Goal: Information Seeking & Learning: Learn about a topic

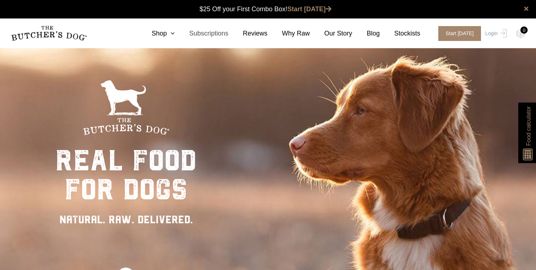
click at [177, 24] on nav "0 Shop Combo Boxes Treats" at bounding box center [268, 33] width 536 height 30
click at [174, 28] on nav "0 Shop Combo Boxes Treats" at bounding box center [268, 33] width 536 height 30
click at [172, 32] on icon at bounding box center [171, 33] width 8 height 7
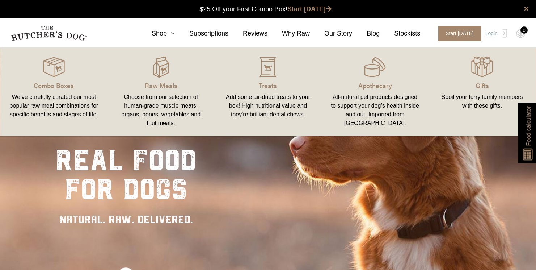
click at [156, 94] on div "Choose from our selection of human-grade muscle meats, organs, bones, vegetable…" at bounding box center [161, 110] width 90 height 35
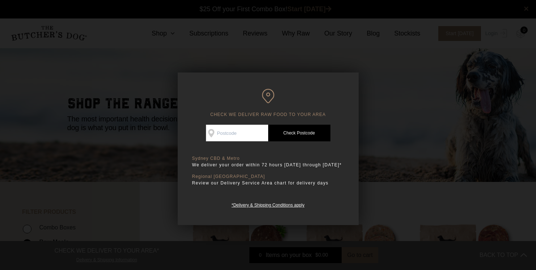
click at [426, 156] on div at bounding box center [268, 135] width 536 height 270
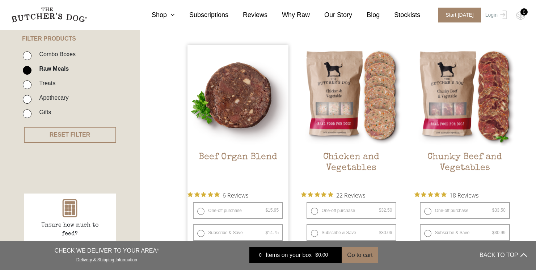
scroll to position [178, 0]
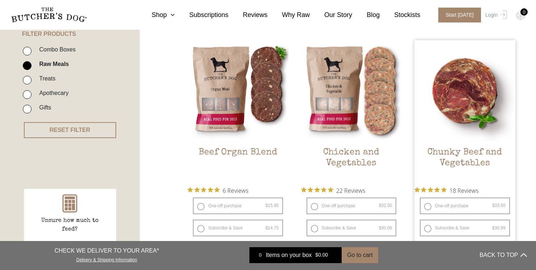
click at [485, 124] on img at bounding box center [464, 90] width 101 height 101
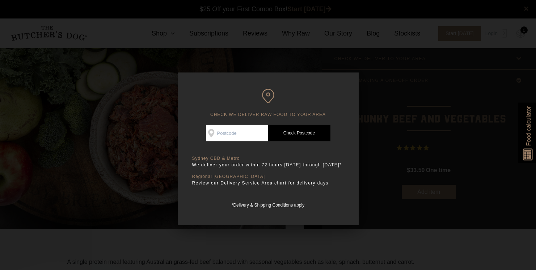
click at [419, 237] on div at bounding box center [268, 135] width 536 height 270
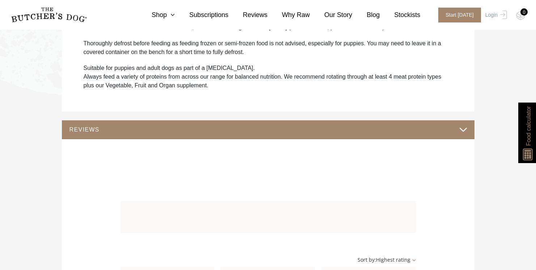
scroll to position [452, 0]
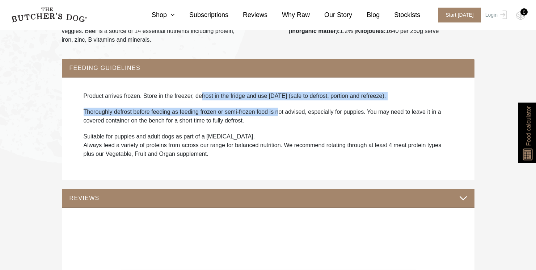
drag, startPoint x: 219, startPoint y: 93, endPoint x: 285, endPoint y: 100, distance: 66.3
click at [285, 100] on div "Product arrives frozen. Store in the freezer, defrost in the fridge and use wit…" at bounding box center [268, 128] width 398 height 88
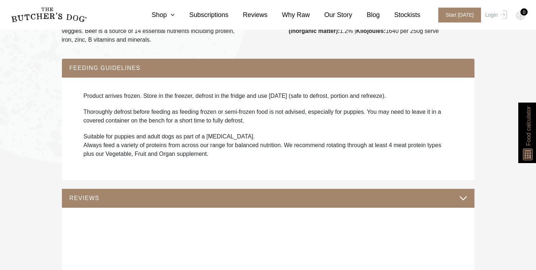
click at [317, 116] on p "Thoroughly defrost before feeding as feeding frozen or semi-frozen food is not …" at bounding box center [268, 115] width 369 height 17
drag, startPoint x: 84, startPoint y: 129, endPoint x: 249, endPoint y: 147, distance: 165.9
click at [249, 147] on p "Suitable for puppies and adult dogs as part of a raw diet. Always feed a variet…" at bounding box center [268, 145] width 369 height 26
click at [225, 151] on div "Product arrives frozen. Store in the freezer, defrost in the fridge and use wit…" at bounding box center [268, 128] width 398 height 88
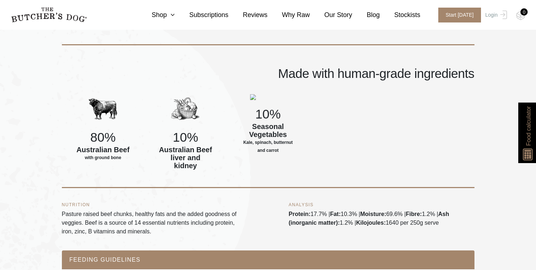
scroll to position [264, 0]
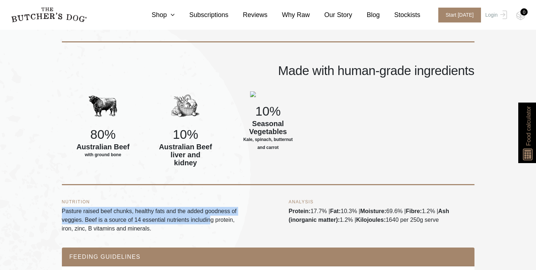
drag, startPoint x: 62, startPoint y: 204, endPoint x: 213, endPoint y: 208, distance: 151.7
click at [213, 208] on p "Pasture raised beef chunks, healthy fats and the added goodness of veggies. Bee…" at bounding box center [155, 220] width 186 height 26
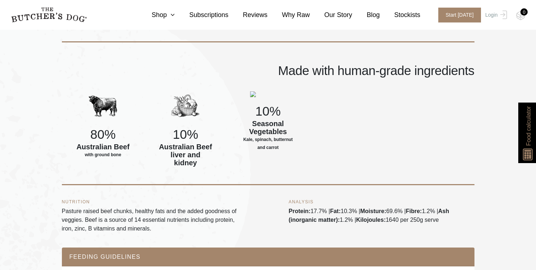
click at [168, 220] on p "Pasture raised beef chunks, healthy fats and the added goodness of veggies. Bee…" at bounding box center [155, 220] width 186 height 26
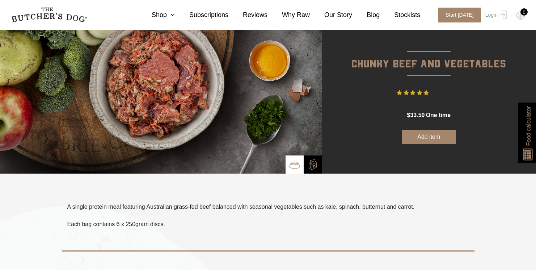
scroll to position [0, 0]
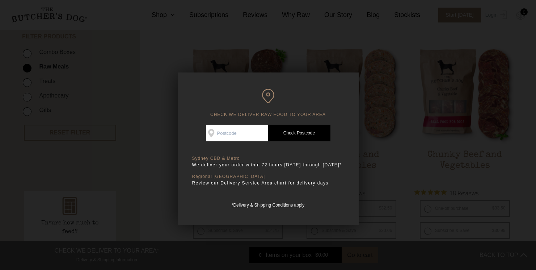
scroll to position [178, 0]
click at [406, 185] on div at bounding box center [268, 135] width 536 height 270
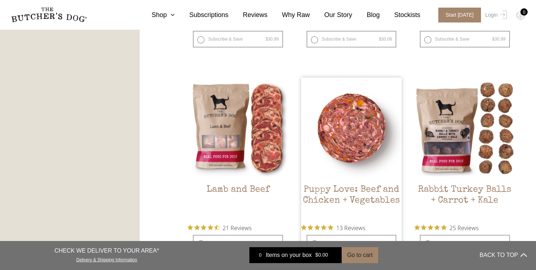
scroll to position [586, 0]
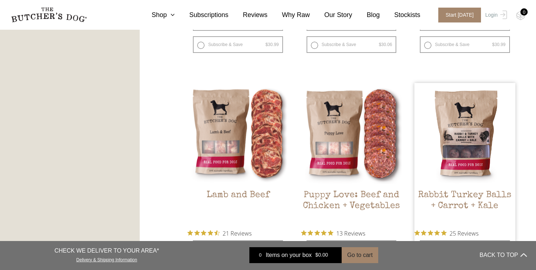
click at [446, 193] on h2 "Rabbit Turkey Balls + Carrot + Kale" at bounding box center [464, 207] width 101 height 34
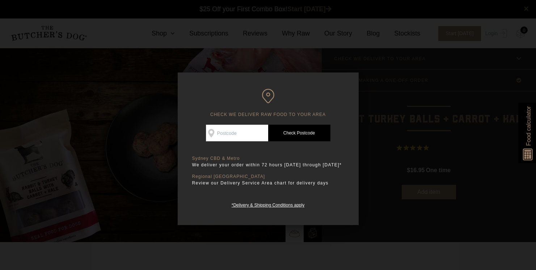
click at [381, 43] on div at bounding box center [268, 135] width 536 height 270
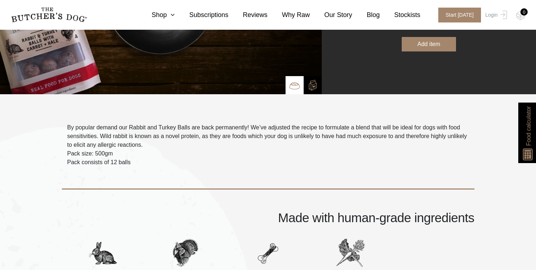
scroll to position [149, 0]
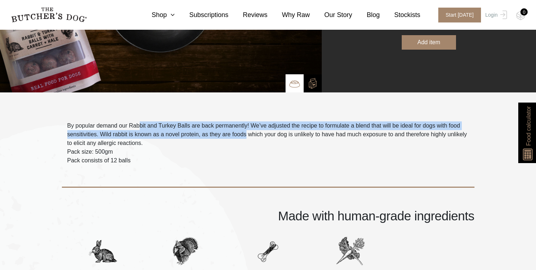
drag, startPoint x: 145, startPoint y: 127, endPoint x: 249, endPoint y: 138, distance: 103.6
click at [249, 138] on p "By popular demand our Rabbit and Turkey Balls are back permanently! We’ve adjus…" at bounding box center [268, 134] width 402 height 26
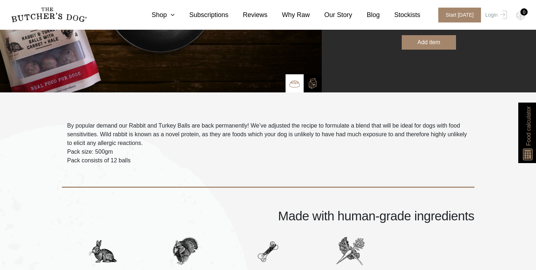
click at [234, 152] on p "Pack size: 500gm" at bounding box center [268, 151] width 402 height 9
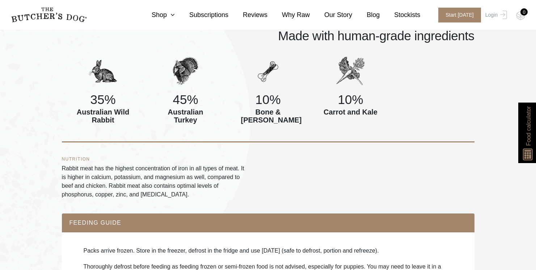
scroll to position [331, 0]
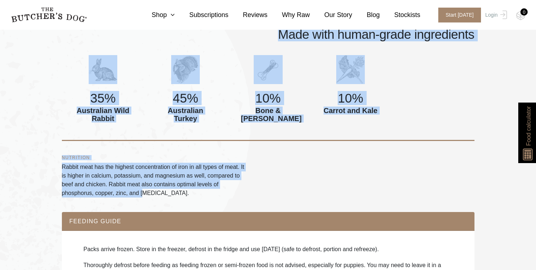
drag, startPoint x: 60, startPoint y: 175, endPoint x: 146, endPoint y: 189, distance: 86.5
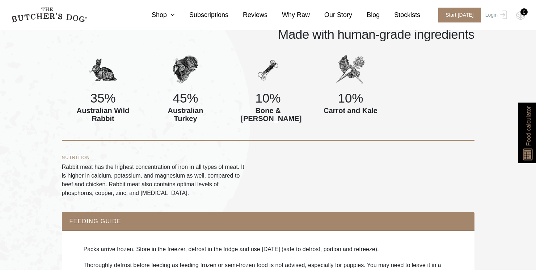
click at [209, 193] on p "Rabbit meat has the highest concentration of iron in all types of meat. It is h…" at bounding box center [155, 179] width 186 height 35
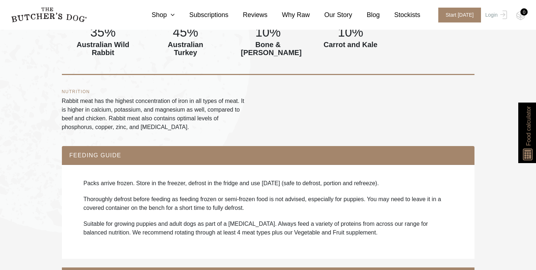
scroll to position [432, 0]
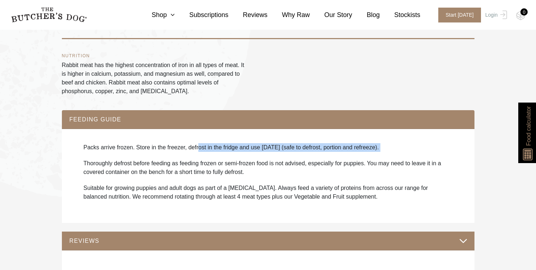
drag, startPoint x: 199, startPoint y: 147, endPoint x: 272, endPoint y: 156, distance: 73.7
click at [272, 156] on div "Packs arrive frozen. Store in the freezer, defrost in the fridge and use within…" at bounding box center [268, 176] width 398 height 80
click at [308, 156] on div "Packs arrive frozen. Store in the freezer, defrost in the fridge and use within…" at bounding box center [268, 176] width 398 height 80
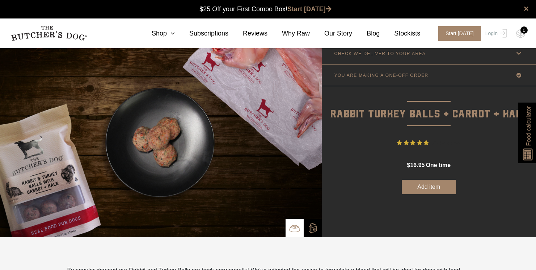
scroll to position [0, 0]
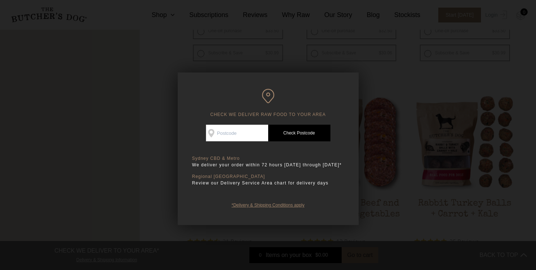
scroll to position [586, 0]
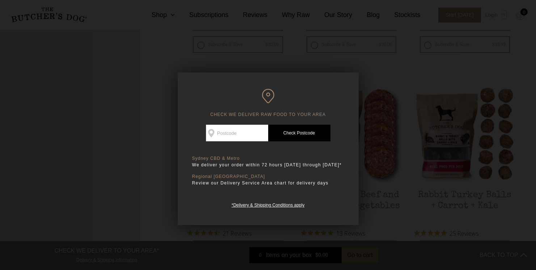
click at [419, 83] on div at bounding box center [268, 135] width 536 height 270
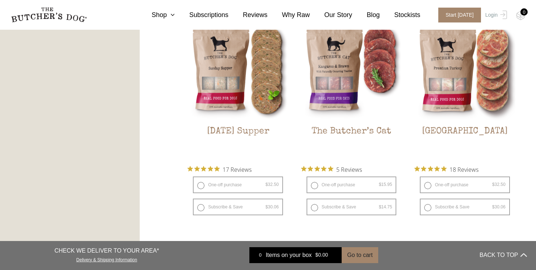
scroll to position [876, 0]
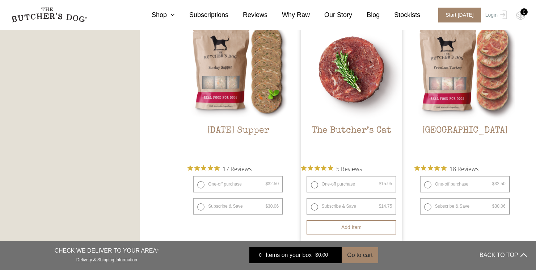
click at [338, 115] on img at bounding box center [351, 68] width 101 height 101
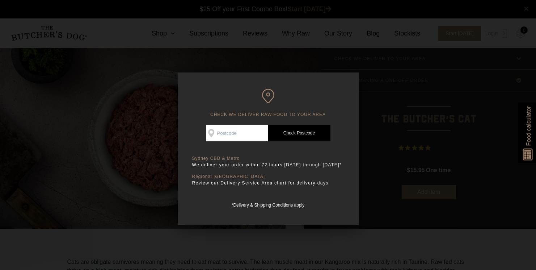
click at [412, 236] on div at bounding box center [268, 135] width 536 height 270
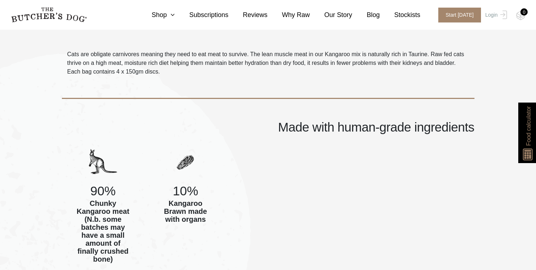
scroll to position [140, 0]
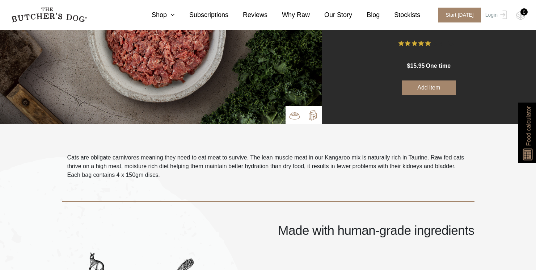
click at [313, 116] on img at bounding box center [312, 115] width 11 height 11
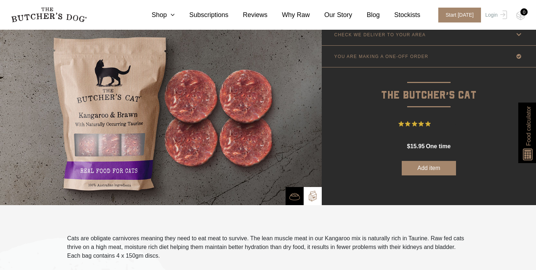
scroll to position [0, 0]
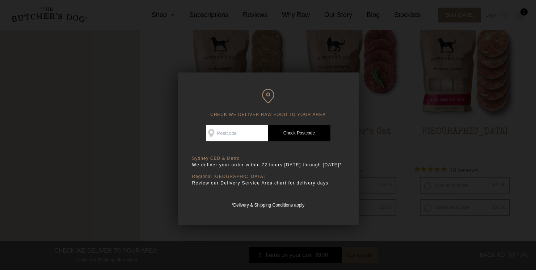
scroll to position [876, 0]
click at [398, 121] on div at bounding box center [268, 135] width 536 height 270
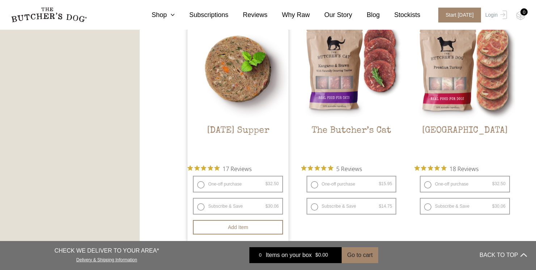
click at [261, 113] on img at bounding box center [237, 68] width 101 height 101
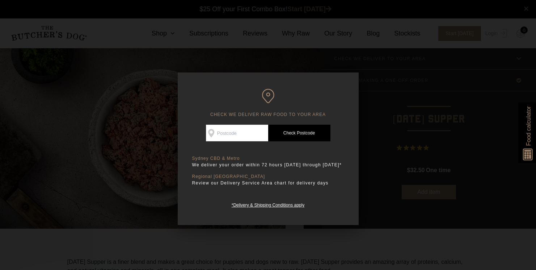
click at [410, 239] on div at bounding box center [268, 135] width 536 height 270
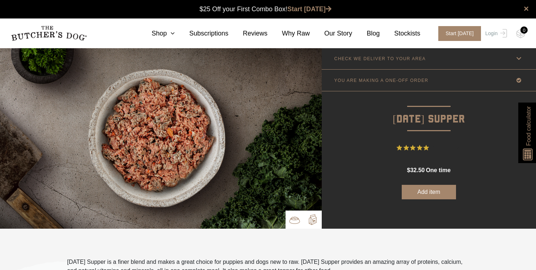
click at [313, 214] on img at bounding box center [312, 219] width 11 height 11
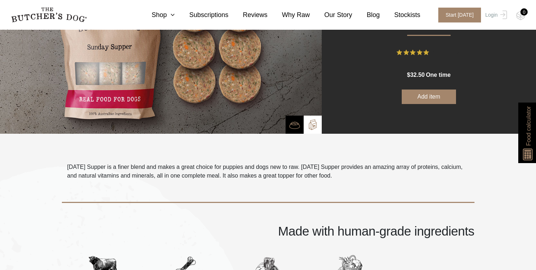
scroll to position [94, 0]
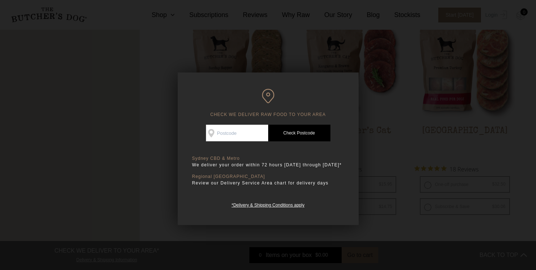
scroll to position [876, 0]
click at [409, 219] on div at bounding box center [268, 135] width 536 height 270
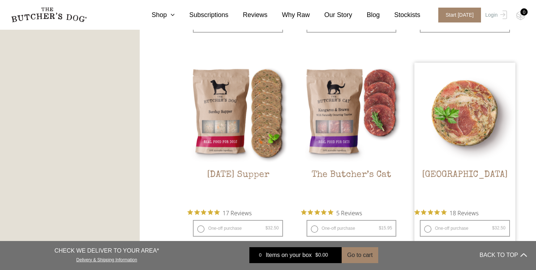
scroll to position [824, 0]
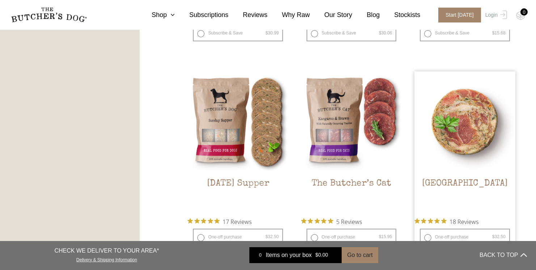
click at [477, 151] on img at bounding box center [464, 121] width 101 height 101
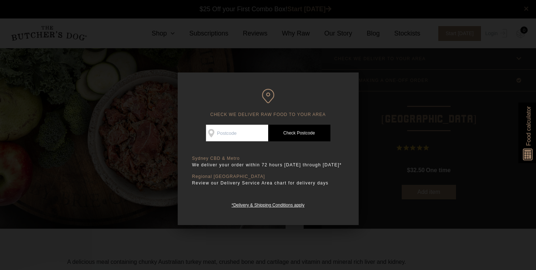
click at [359, 238] on div at bounding box center [268, 135] width 536 height 270
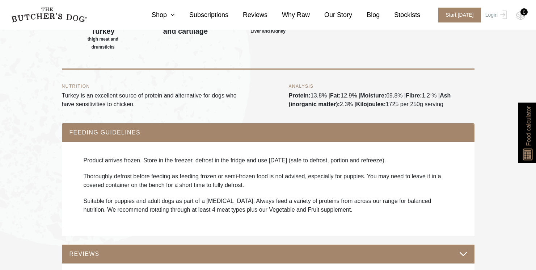
scroll to position [369, 0]
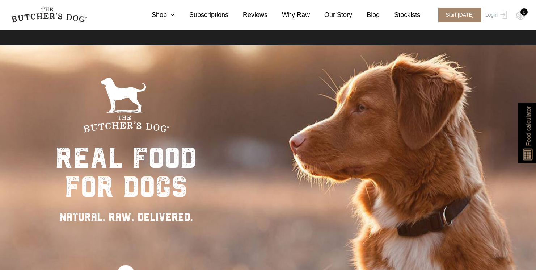
scroll to position [3, 0]
click at [170, 17] on icon at bounding box center [171, 15] width 8 height 7
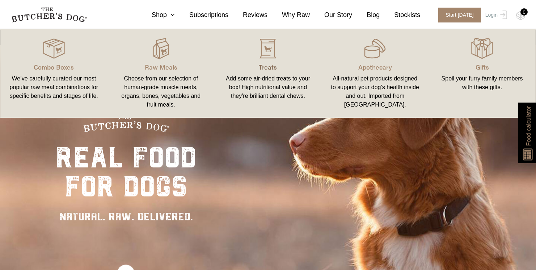
click at [273, 70] on p "Treats" at bounding box center [268, 67] width 90 height 10
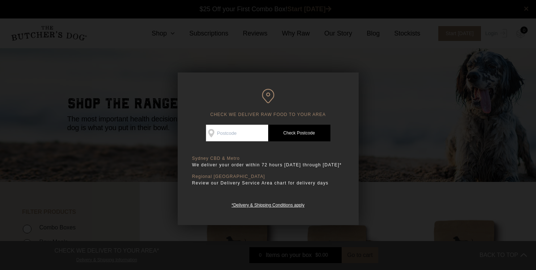
click at [403, 201] on div at bounding box center [268, 135] width 536 height 270
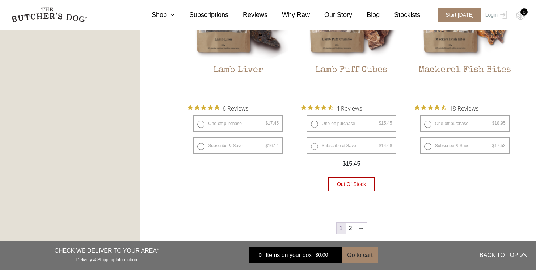
scroll to position [1031, 0]
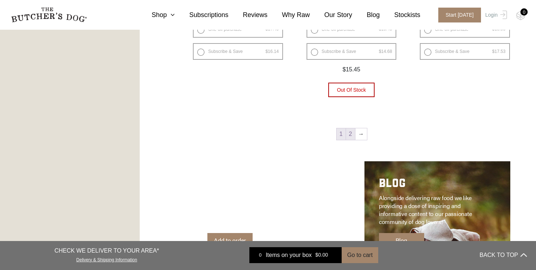
click at [351, 136] on link "2" at bounding box center [350, 134] width 9 height 12
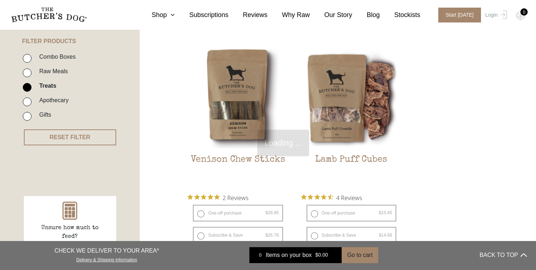
scroll to position [164, 0]
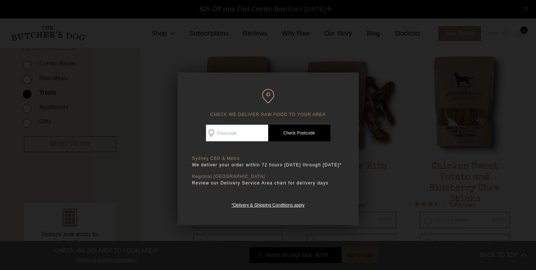
click at [393, 195] on div at bounding box center [268, 135] width 536 height 270
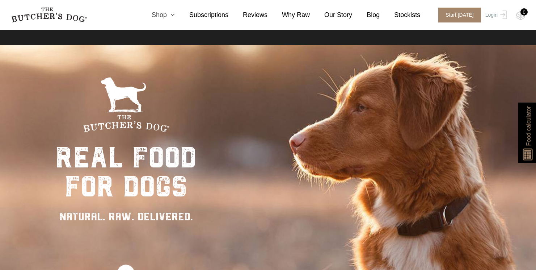
click at [169, 15] on icon at bounding box center [171, 15] width 8 height 7
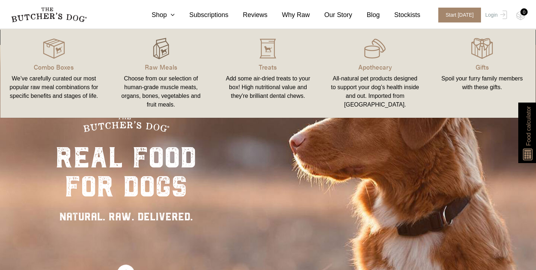
click at [155, 58] on img at bounding box center [161, 49] width 22 height 22
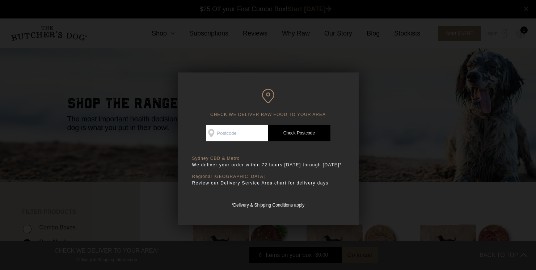
click at [403, 207] on div at bounding box center [268, 135] width 536 height 270
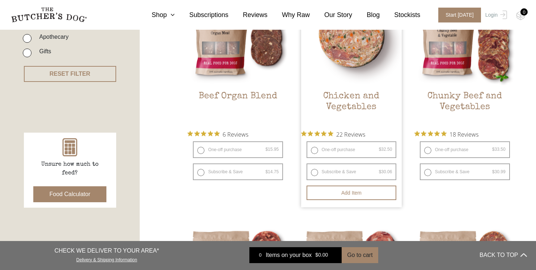
scroll to position [234, 0]
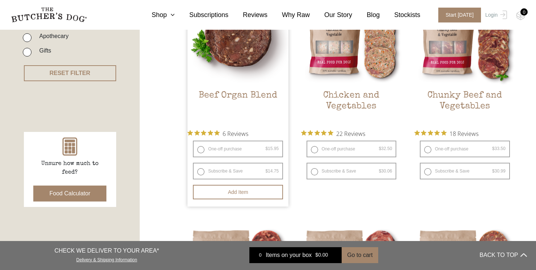
click at [261, 73] on img at bounding box center [237, 33] width 101 height 101
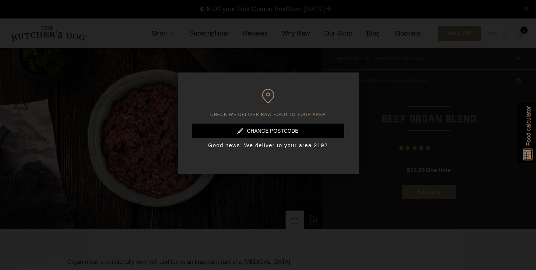
click at [365, 239] on div at bounding box center [268, 135] width 536 height 270
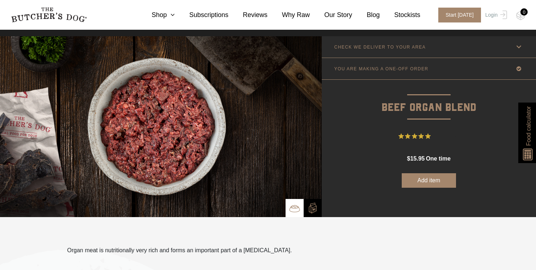
scroll to position [28, 0]
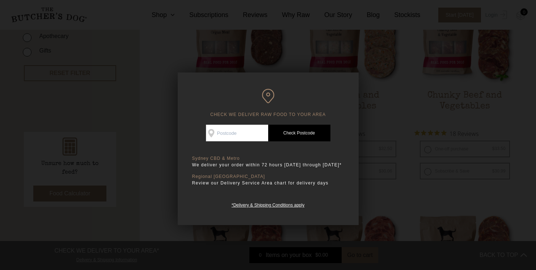
click at [405, 187] on div at bounding box center [268, 135] width 536 height 270
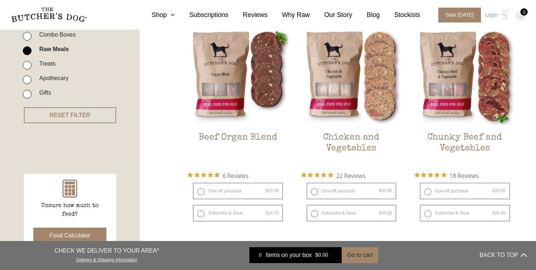
scroll to position [191, 0]
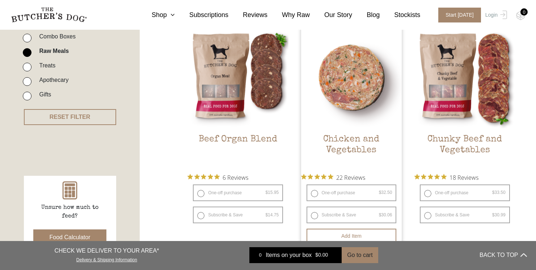
click at [398, 129] on link "Chicken and Vegetables $ 32.50 — or subscribe and save 7.5%" at bounding box center [351, 97] width 101 height 141
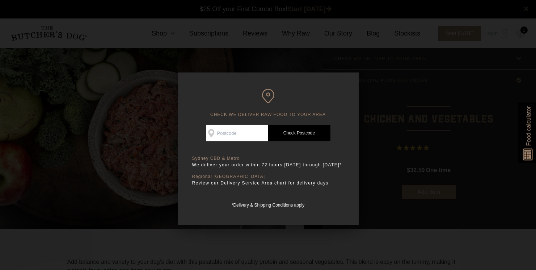
click at [399, 238] on div at bounding box center [268, 135] width 536 height 270
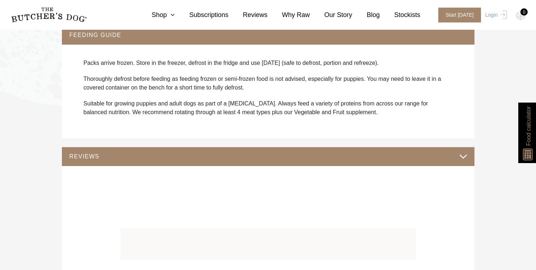
scroll to position [603, 0]
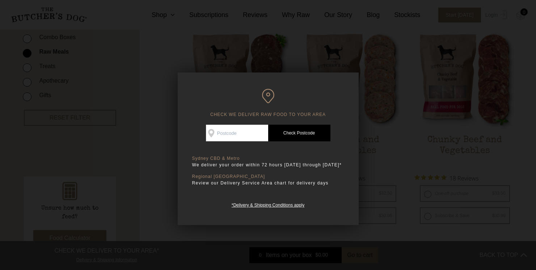
scroll to position [191, 0]
click at [402, 166] on div at bounding box center [268, 135] width 536 height 270
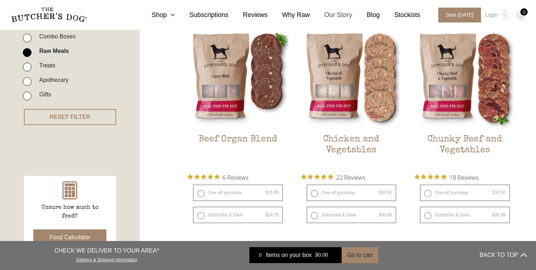
click at [345, 15] on link "Our Story" at bounding box center [331, 15] width 42 height 10
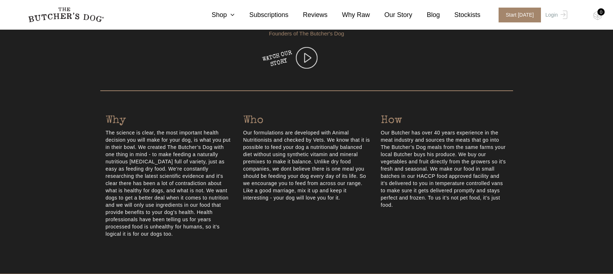
scroll to position [275, 0]
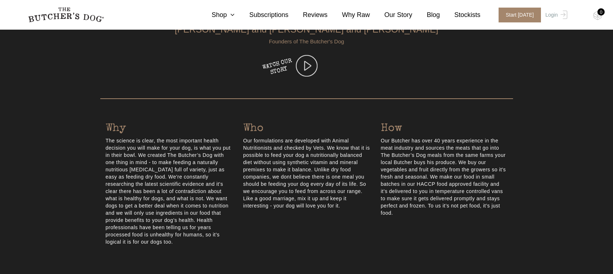
click at [271, 225] on div "Who Our formulations are developed with Animal Nutritionists and checked by Vet…" at bounding box center [307, 183] width 138 height 125
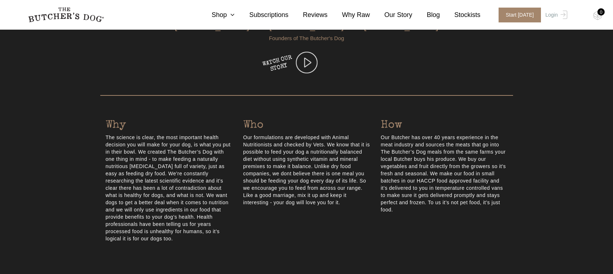
scroll to position [279, 0]
